Goal: Information Seeking & Learning: Check status

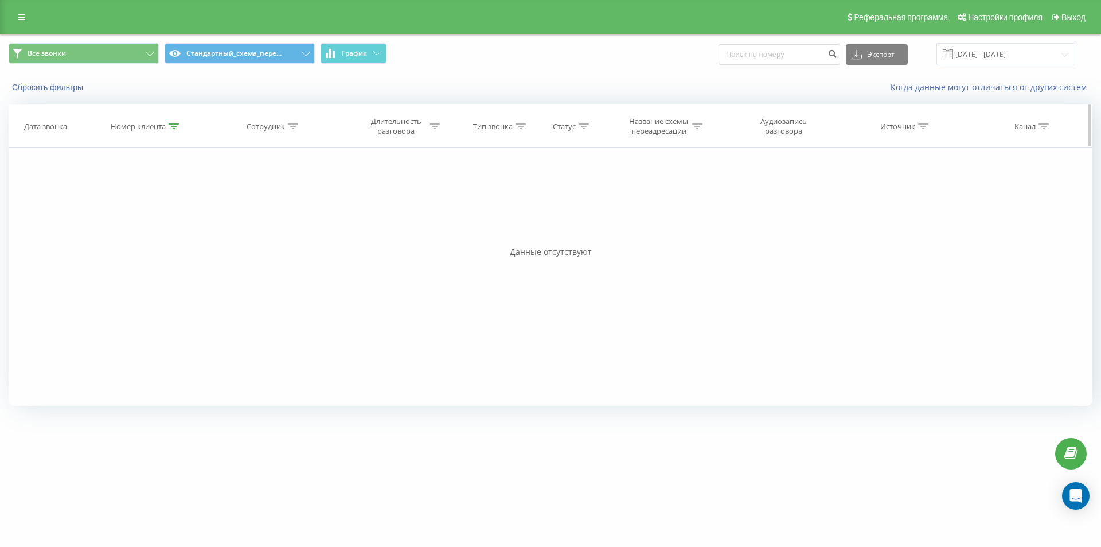
click at [175, 130] on div at bounding box center [174, 127] width 10 height 10
click at [181, 214] on input "380504004640" at bounding box center [146, 208] width 101 height 20
paste input "671875151"
type input "380671875151"
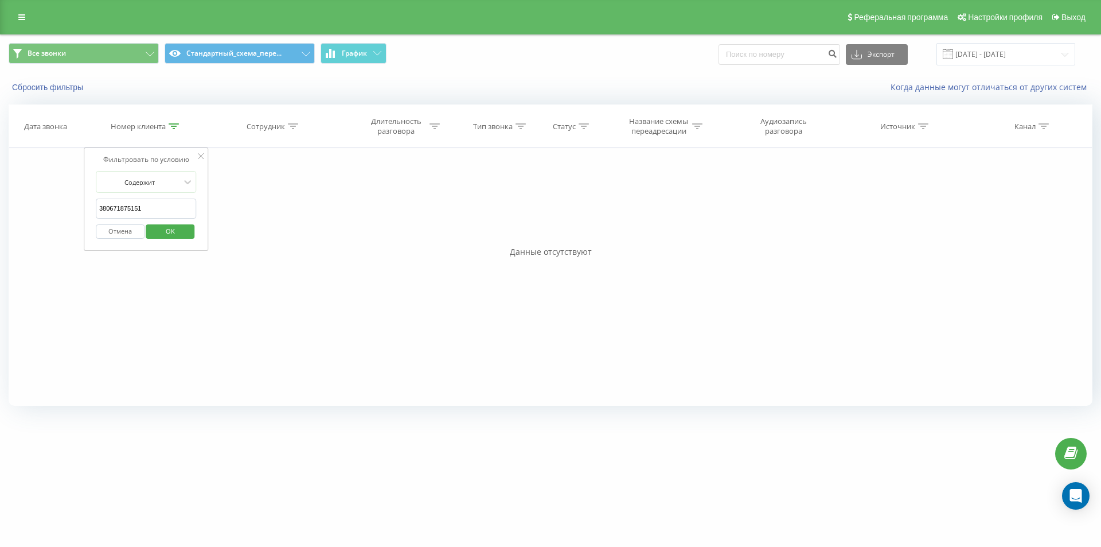
click at [185, 226] on span "OK" at bounding box center [170, 231] width 32 height 18
click at [173, 130] on div at bounding box center [174, 127] width 10 height 10
click at [170, 210] on input "380504004640" at bounding box center [146, 208] width 101 height 20
paste input "671875151"
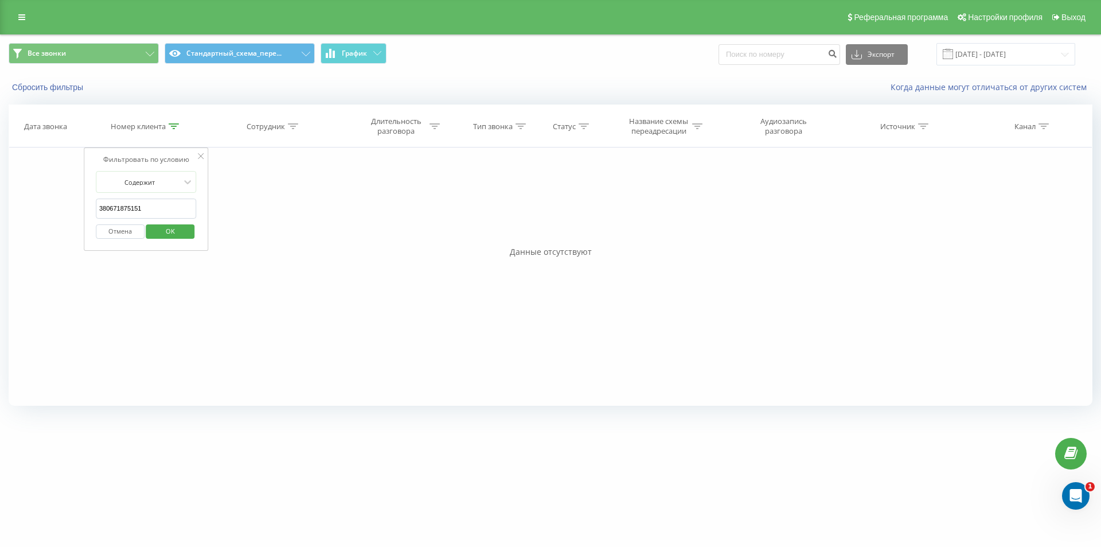
drag, startPoint x: 169, startPoint y: 229, endPoint x: 67, endPoint y: 22, distance: 231.4
click at [167, 230] on span "OK" at bounding box center [170, 231] width 32 height 18
click at [174, 126] on icon at bounding box center [174, 126] width 10 height 6
click at [161, 209] on input "380671875151" at bounding box center [146, 208] width 101 height 20
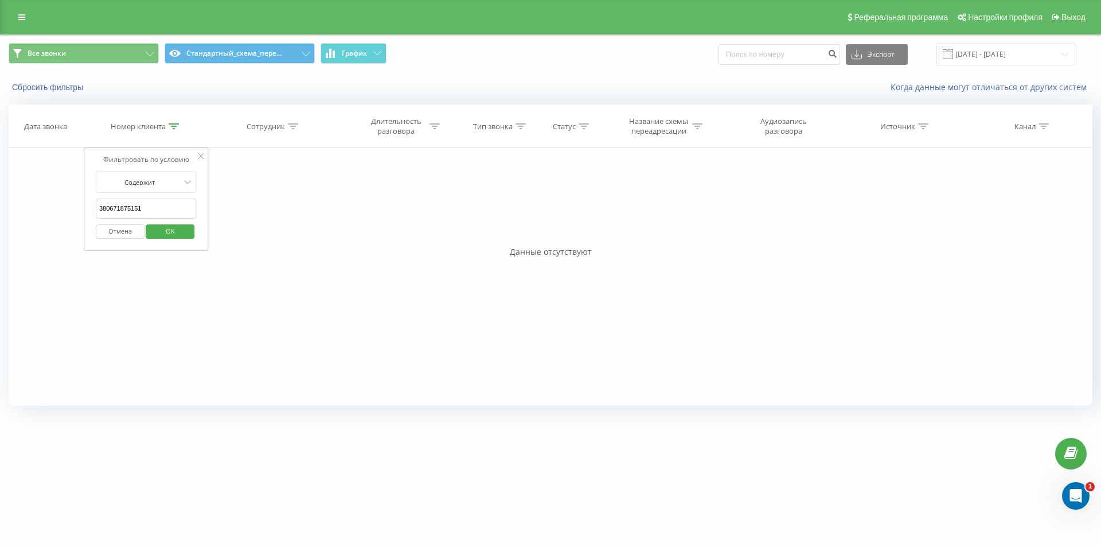
paste input "3661910"
type input "380673661910"
click at [169, 234] on span "OK" at bounding box center [170, 231] width 32 height 18
